Goal: Task Accomplishment & Management: Manage account settings

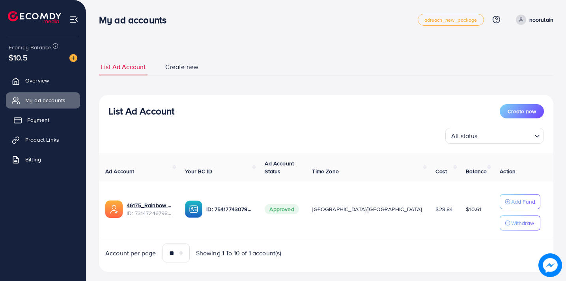
click at [37, 120] on span "Payment" at bounding box center [38, 120] width 22 height 8
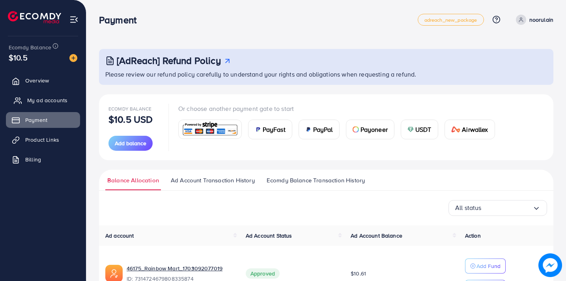
click at [48, 102] on span "My ad accounts" at bounding box center [47, 100] width 40 height 8
